Goal: Information Seeking & Learning: Learn about a topic

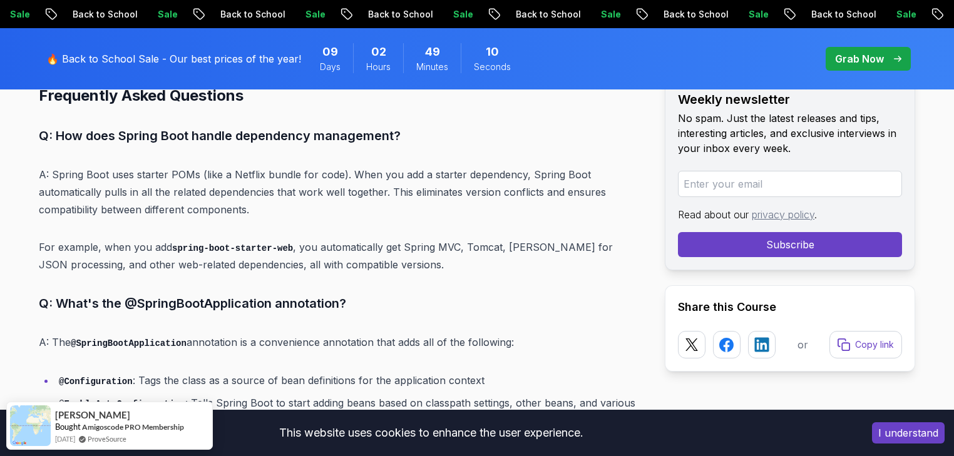
click at [223, 178] on p "A: Spring Boot uses starter POMs (like a Netflix bundle for code). When you add…" at bounding box center [342, 192] width 606 height 53
click at [908, 434] on button "I understand" at bounding box center [908, 433] width 73 height 21
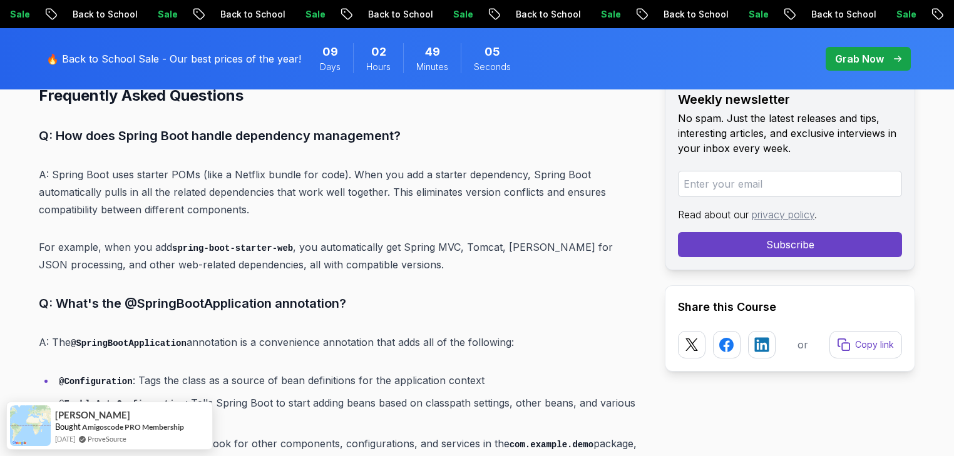
drag, startPoint x: 131, startPoint y: 360, endPoint x: 276, endPoint y: 245, distance: 184.5
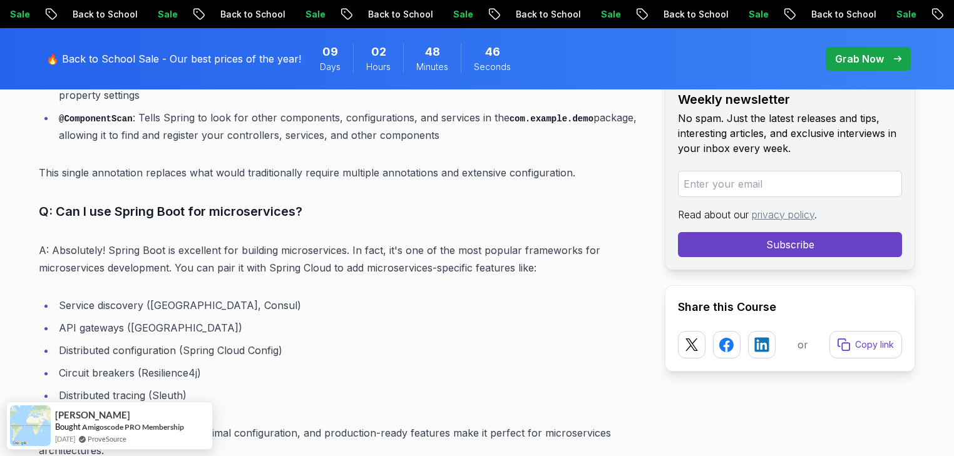
scroll to position [9645, 0]
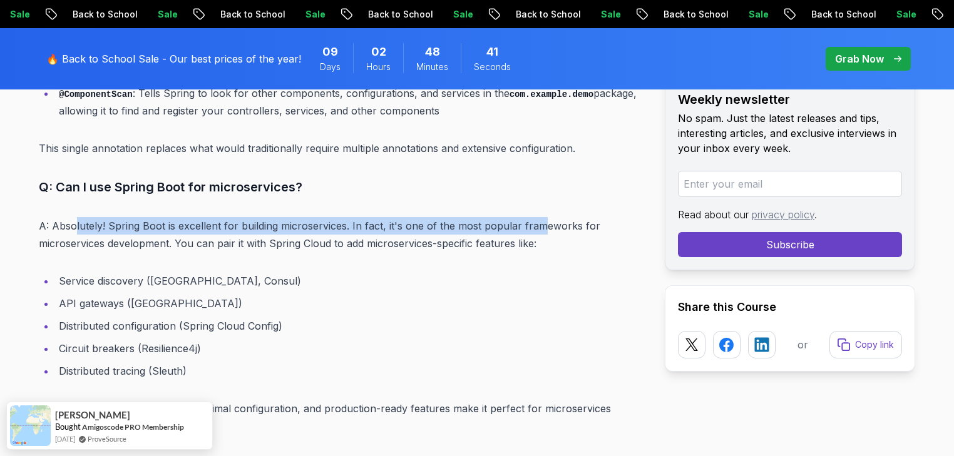
drag, startPoint x: 75, startPoint y: 208, endPoint x: 536, endPoint y: 205, distance: 460.8
click at [536, 217] on p "A: Absolutely! Spring Boot is excellent for building microservices. In fact, it…" at bounding box center [342, 234] width 606 height 35
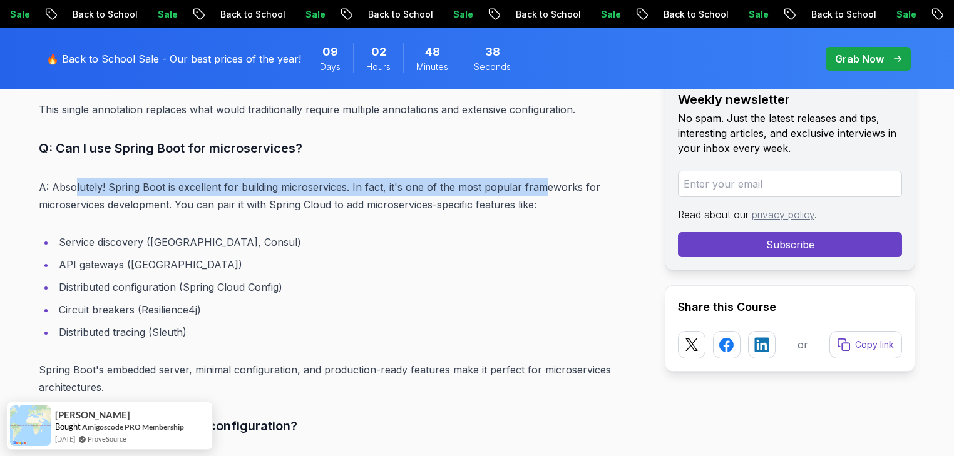
scroll to position [9745, 0]
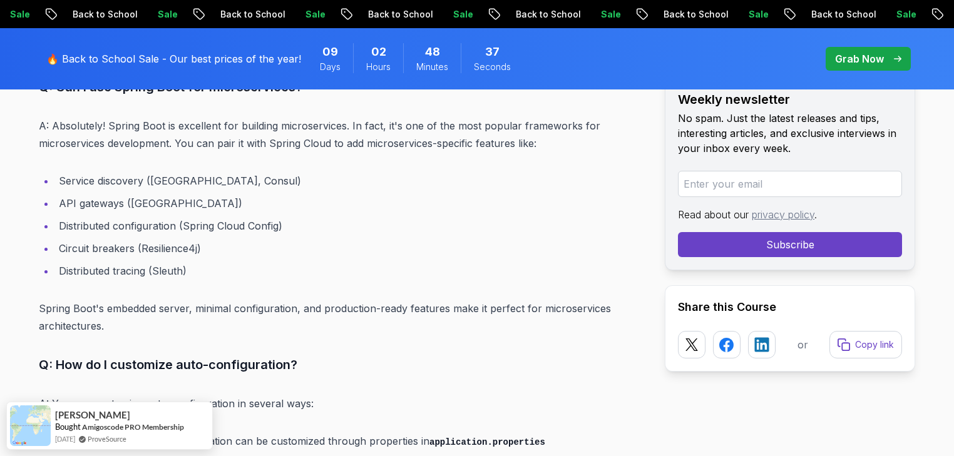
click at [113, 172] on li "Service discovery ([GEOGRAPHIC_DATA], Consul)" at bounding box center [350, 181] width 590 height 18
click at [133, 195] on li "API gateways ([GEOGRAPHIC_DATA])" at bounding box center [350, 204] width 590 height 18
click at [162, 172] on li "Service discovery ([GEOGRAPHIC_DATA], Consul)" at bounding box center [350, 181] width 590 height 18
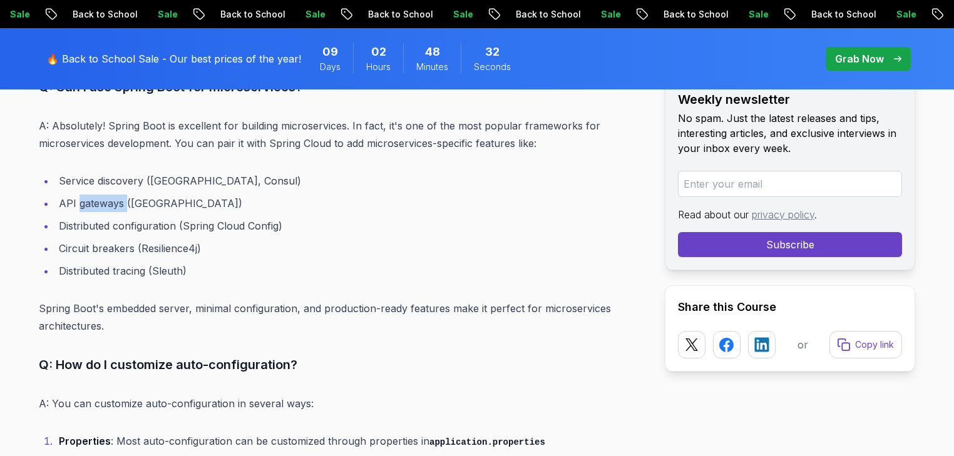
drag, startPoint x: 77, startPoint y: 185, endPoint x: 125, endPoint y: 185, distance: 48.2
click at [125, 195] on li "API gateways ([GEOGRAPHIC_DATA])" at bounding box center [350, 204] width 590 height 18
drag, startPoint x: 64, startPoint y: 205, endPoint x: 188, endPoint y: 210, distance: 123.5
click at [188, 217] on li "Distributed configuration (Spring Cloud Config)" at bounding box center [350, 226] width 590 height 18
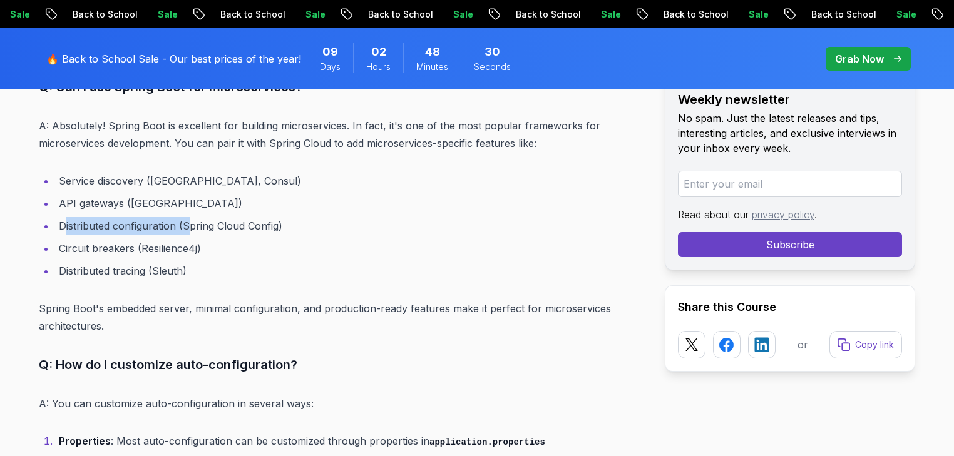
click at [188, 217] on li "Distributed configuration (Spring Cloud Config)" at bounding box center [350, 226] width 590 height 18
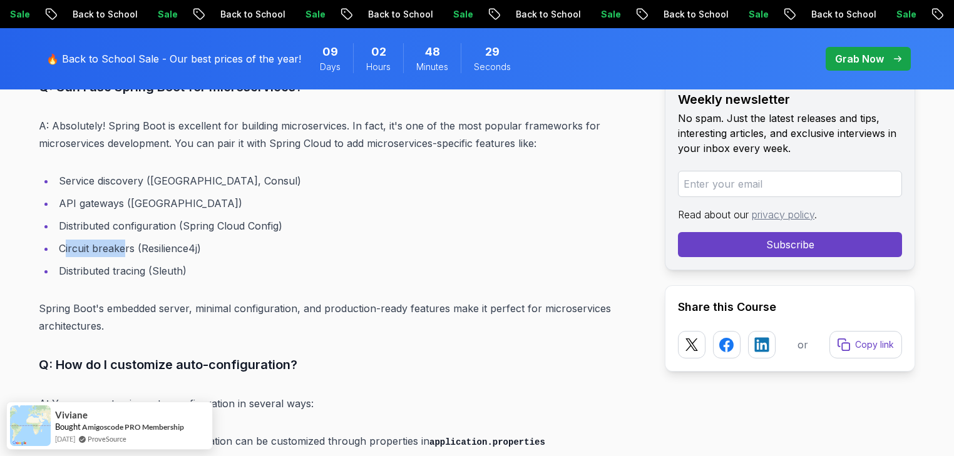
drag, startPoint x: 63, startPoint y: 230, endPoint x: 126, endPoint y: 235, distance: 63.4
click at [126, 240] on li "Circuit breakers (Resilience4j)" at bounding box center [350, 249] width 590 height 18
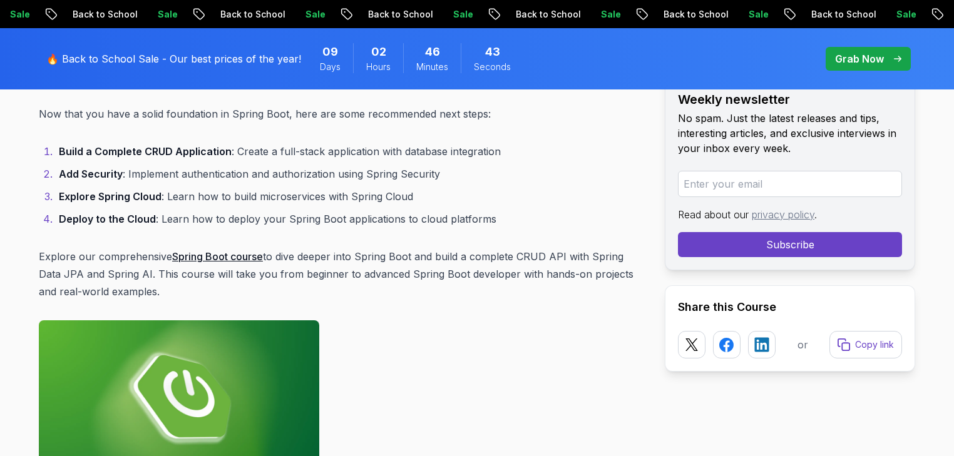
scroll to position [10646, 0]
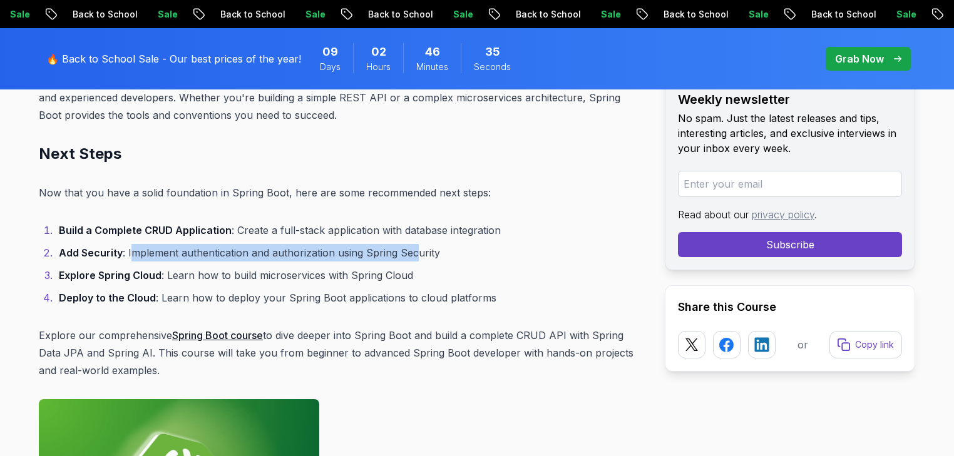
drag, startPoint x: 140, startPoint y: 238, endPoint x: 411, endPoint y: 234, distance: 271.7
click at [413, 244] on li "Add Security : Implement authentication and authorization using Spring Security" at bounding box center [350, 253] width 590 height 18
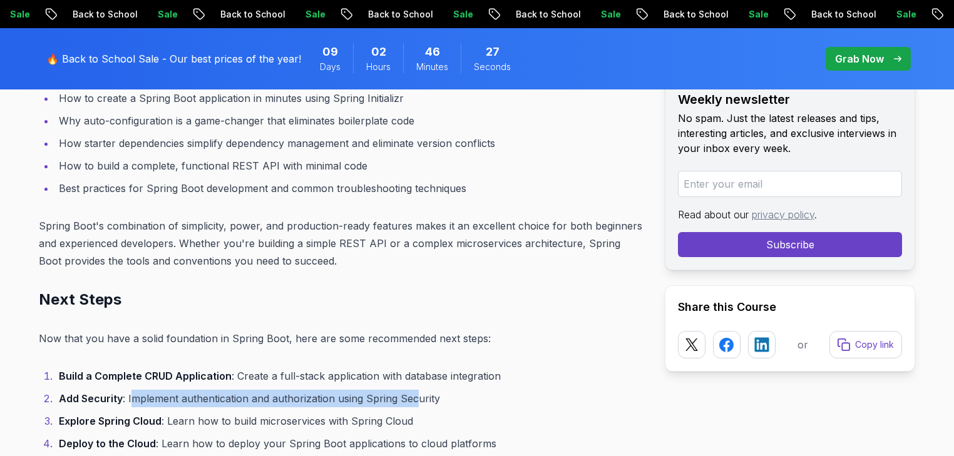
scroll to position [10496, 0]
